Goal: Find specific fact

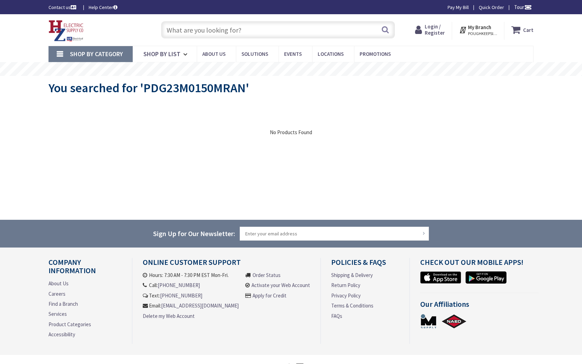
type input "Fourth [PERSON_NAME], [STREET_ADDRESS]"
